Goal: Book appointment/travel/reservation

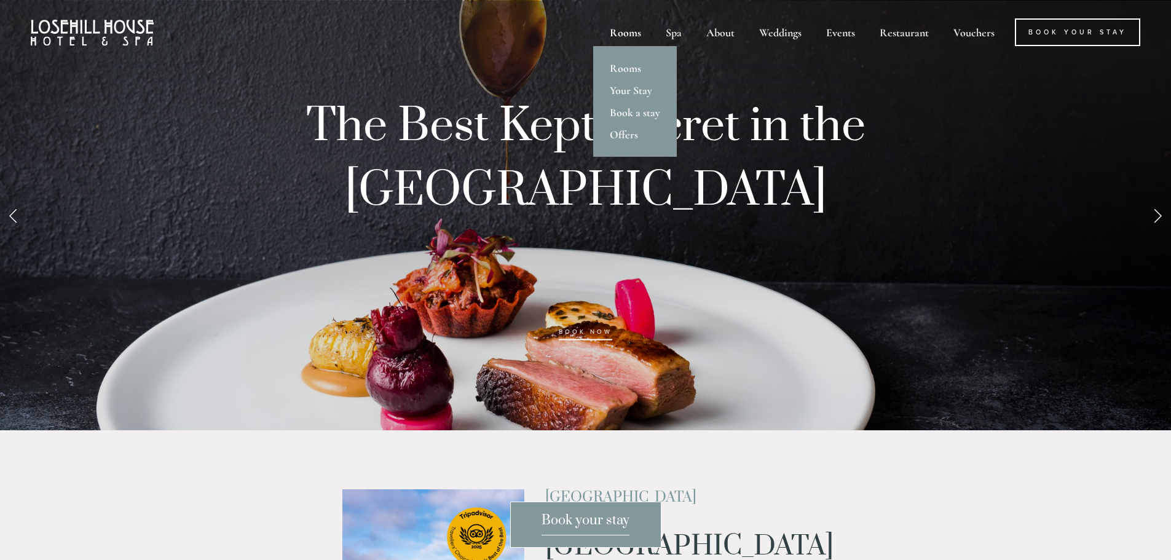
click at [638, 34] on div "Rooms" at bounding box center [625, 32] width 53 height 28
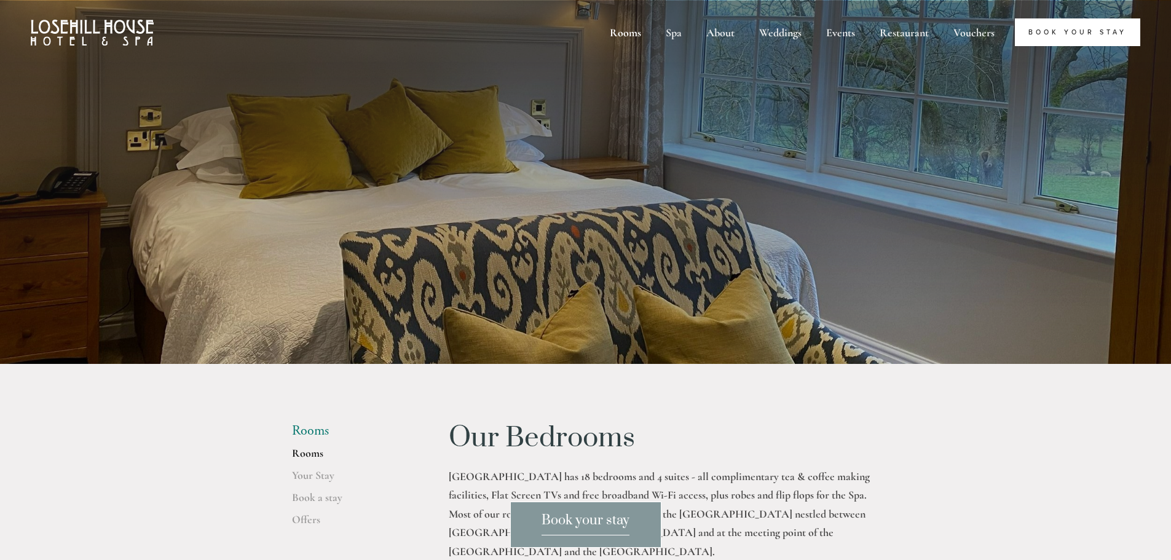
click at [1056, 31] on link "Book Your Stay" at bounding box center [1077, 32] width 125 height 28
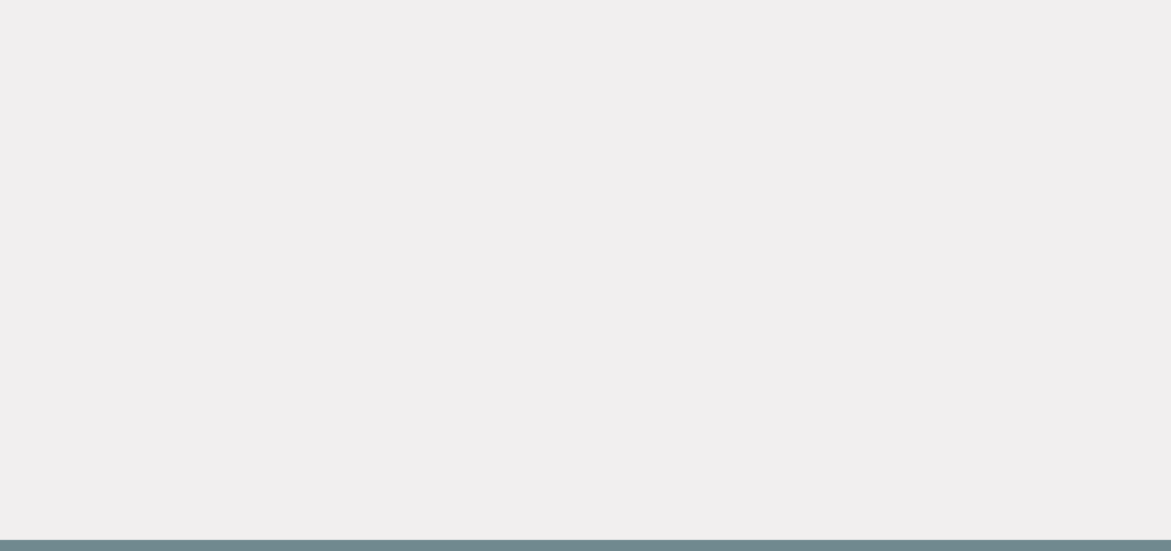
scroll to position [2398, 0]
